Goal: Navigation & Orientation: Find specific page/section

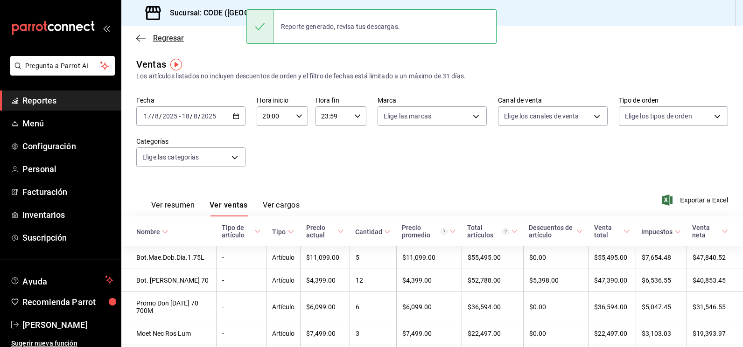
click at [179, 38] on span "Regresar" at bounding box center [168, 38] width 31 height 9
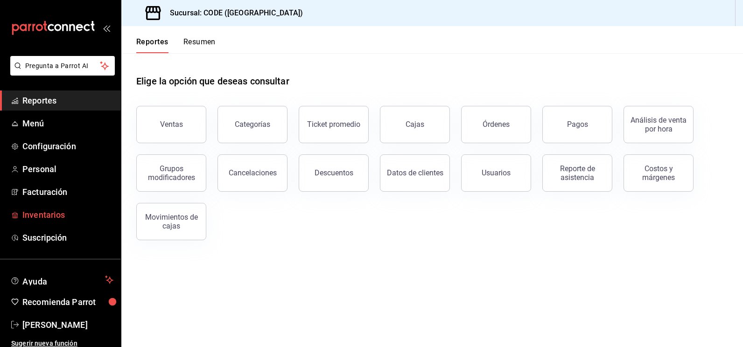
click at [25, 218] on span "Inventarios" at bounding box center [67, 215] width 91 height 13
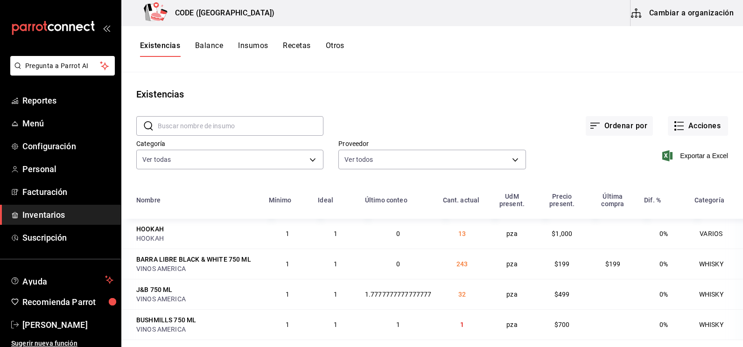
click at [220, 99] on div "Existencias" at bounding box center [432, 94] width 622 height 14
